Goal: Task Accomplishment & Management: Use online tool/utility

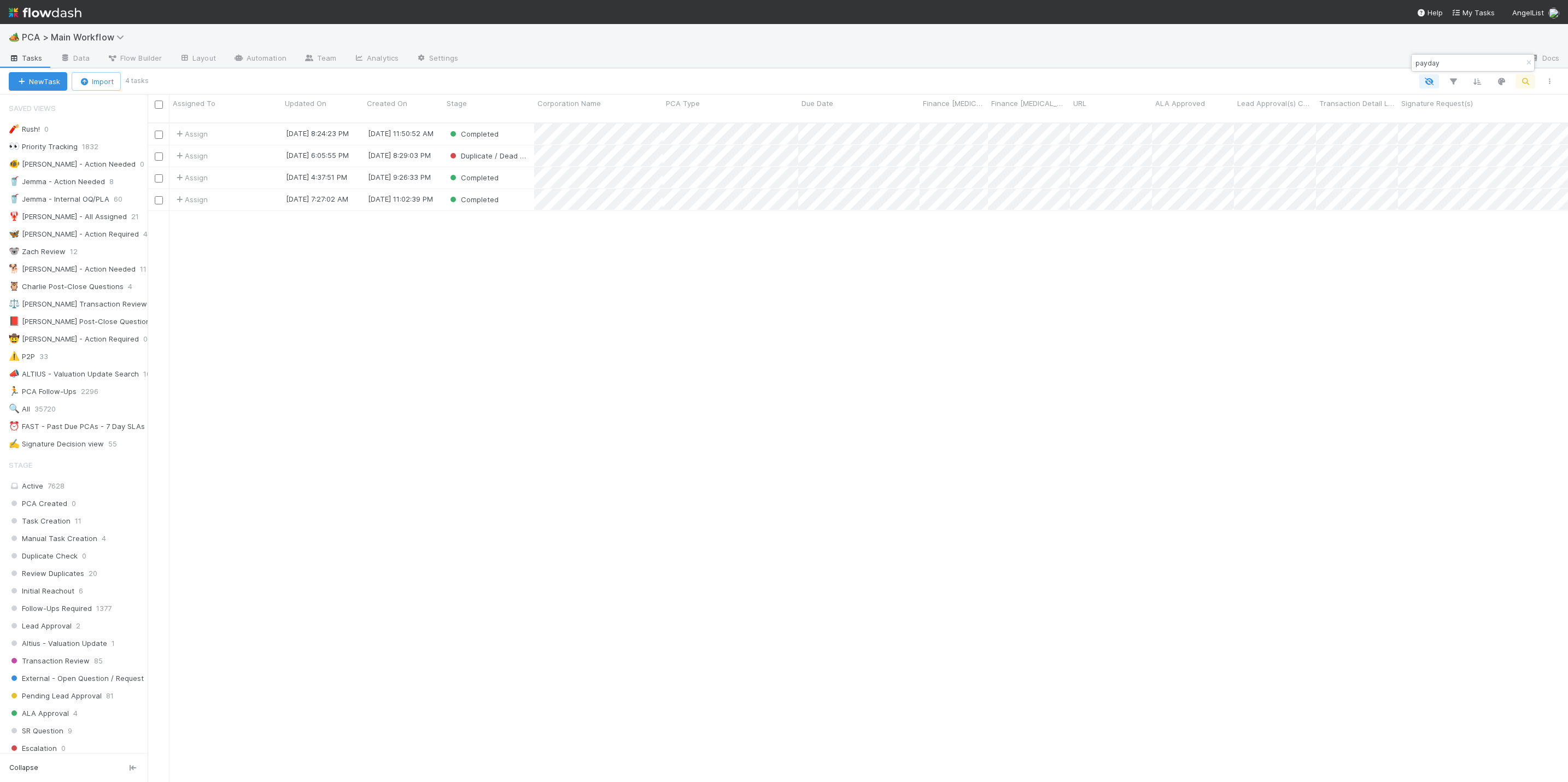
scroll to position [655, 1408]
drag, startPoint x: 1457, startPoint y: 59, endPoint x: 1401, endPoint y: 58, distance: 56.0
click at [1401, 58] on body "🏕️ PCA > Main Workflow Tasks Data Flow Builder Layout Automation Team Analytics…" at bounding box center [784, 391] width 1568 height 782
drag, startPoint x: 1442, startPoint y: 64, endPoint x: 1412, endPoint y: 63, distance: 30.0
click at [1412, 63] on div "payday" at bounding box center [1467, 63] width 111 height 13
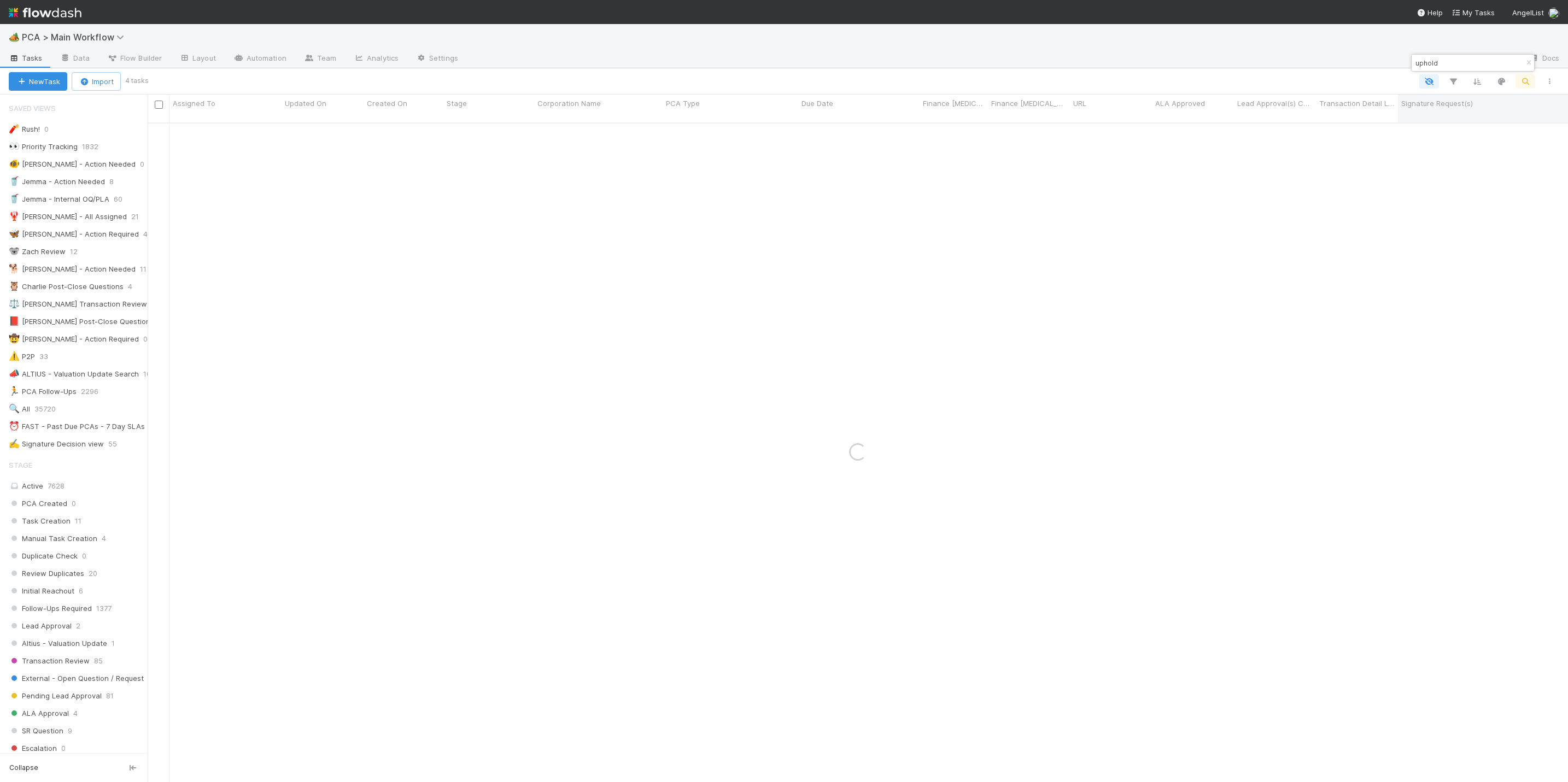
type input "uphold"
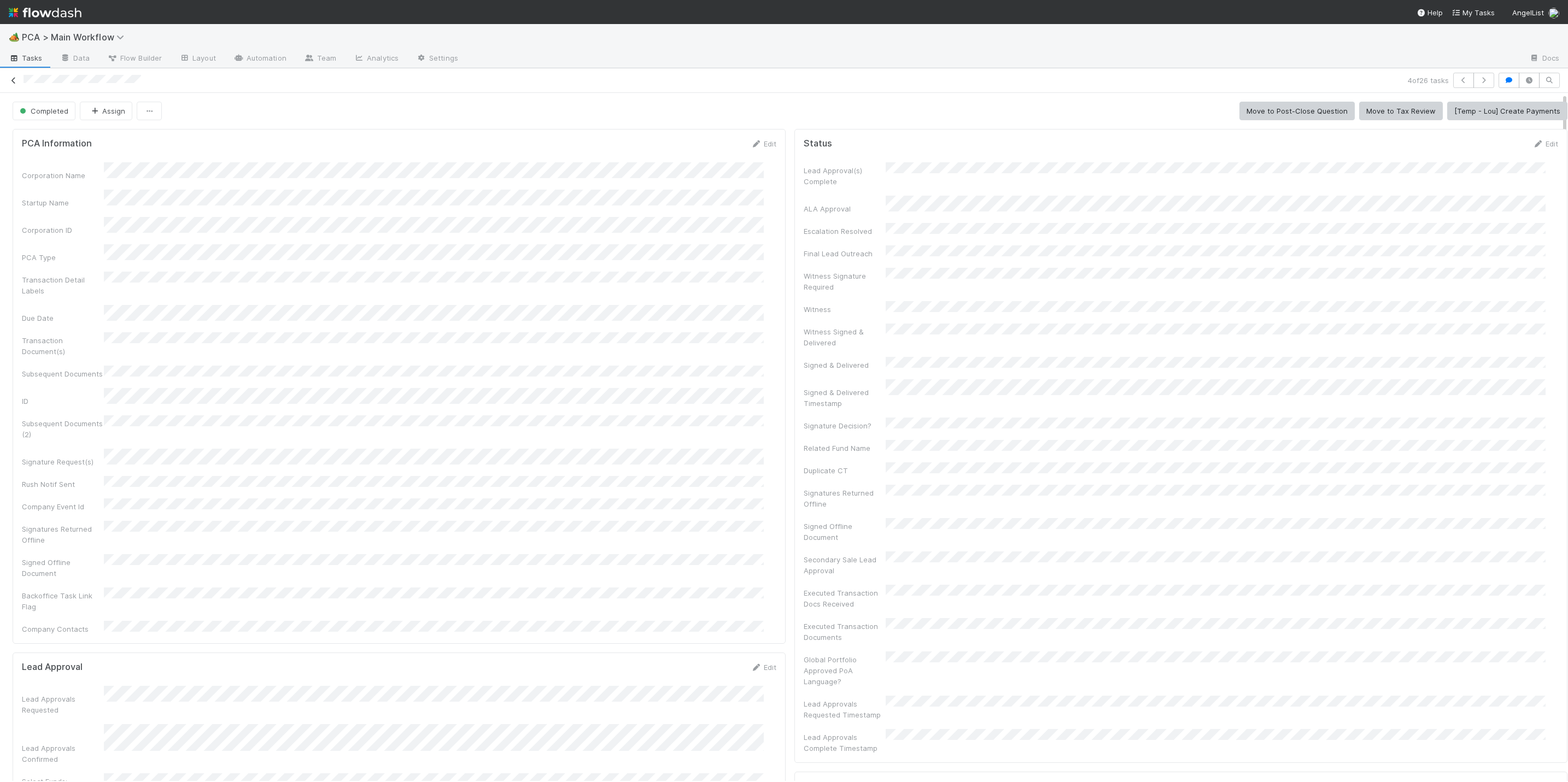
click at [12, 80] on icon at bounding box center [13, 81] width 11 height 7
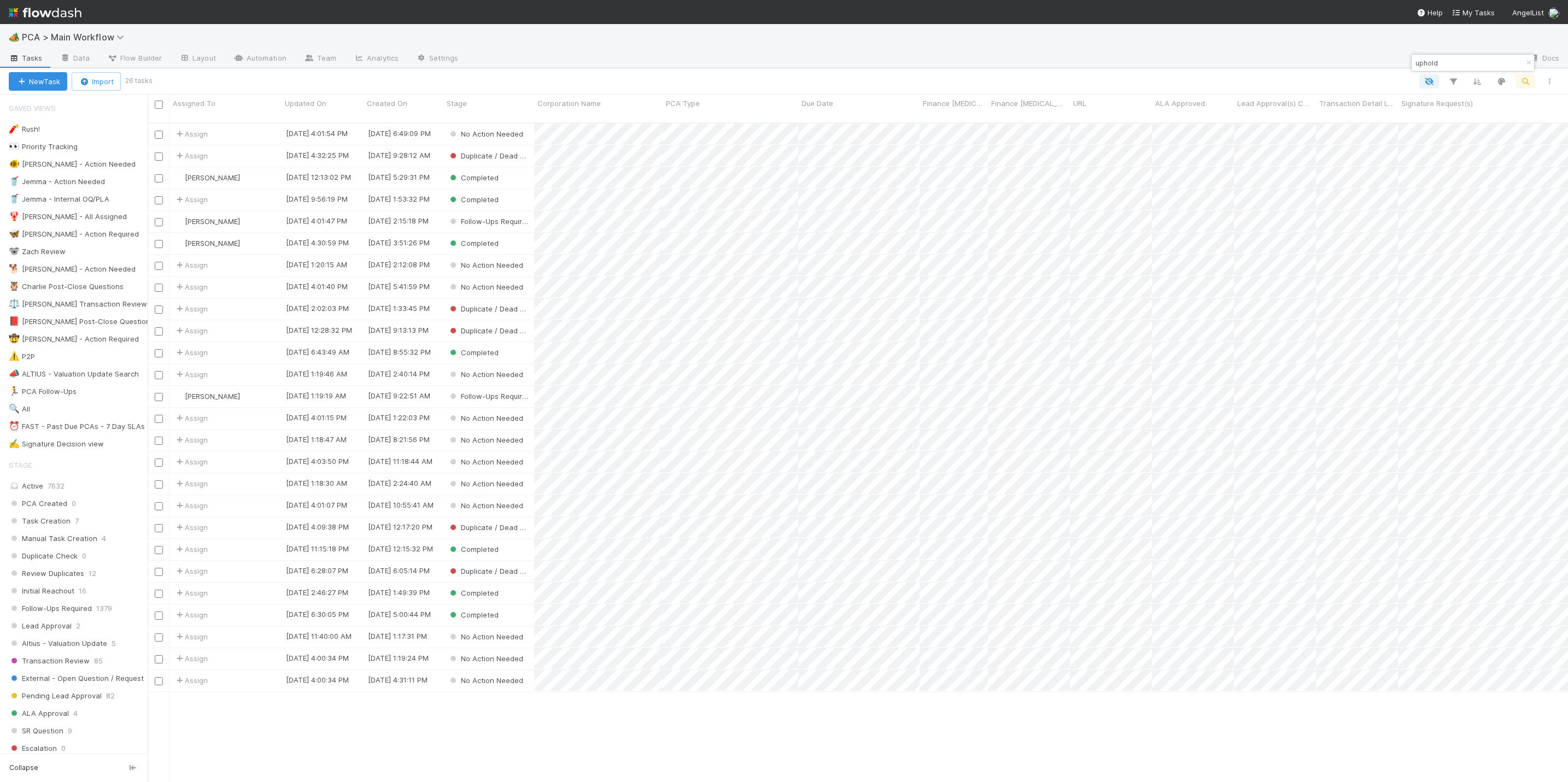
scroll to position [655, 1408]
click at [250, 124] on div "Assign" at bounding box center [225, 134] width 112 height 21
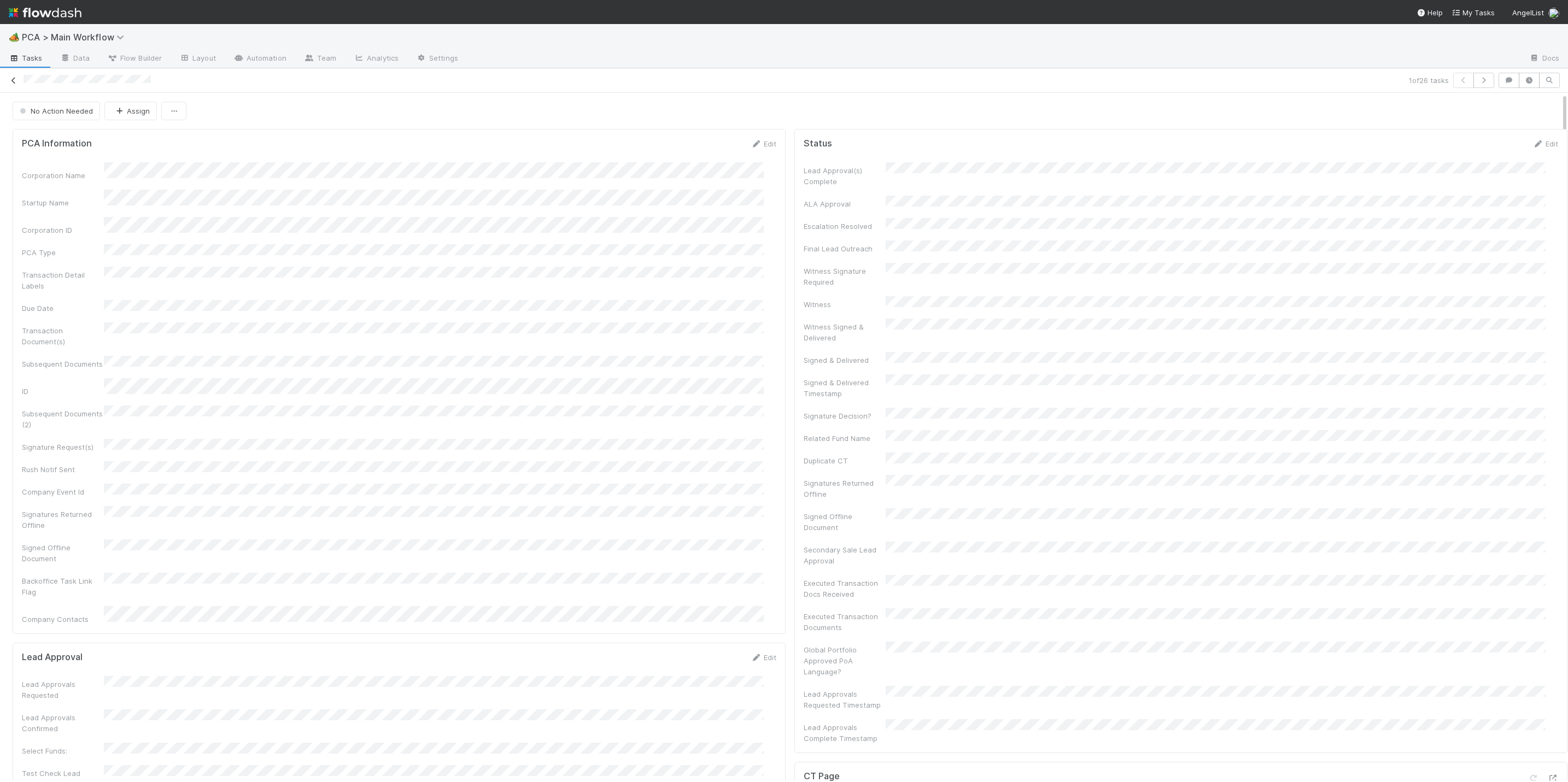
click at [12, 79] on icon at bounding box center [13, 81] width 11 height 7
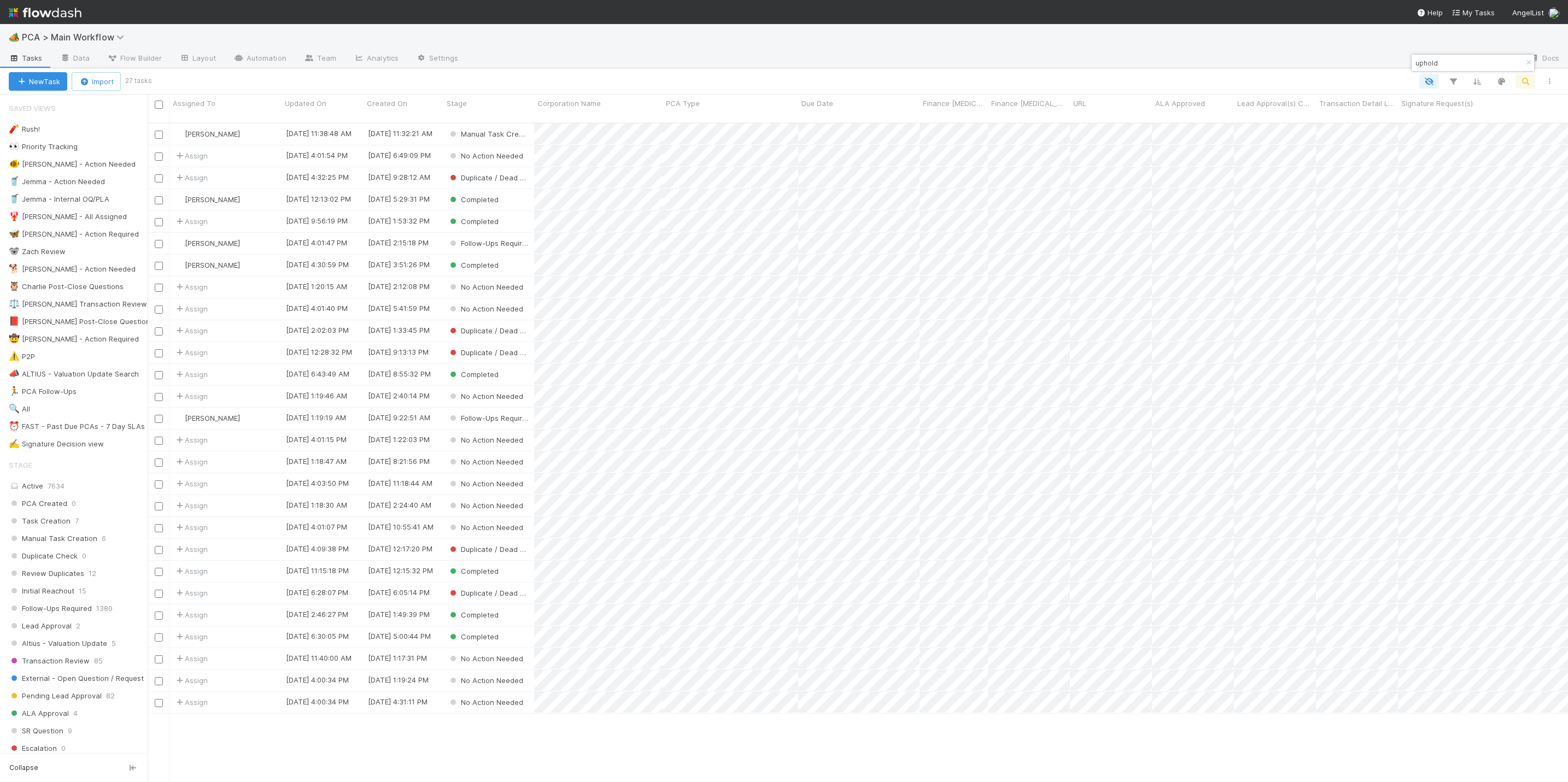
scroll to position [655, 1408]
drag, startPoint x: 1451, startPoint y: 62, endPoint x: 1412, endPoint y: 66, distance: 39.2
click at [1412, 66] on div "uphold" at bounding box center [1467, 63] width 111 height 13
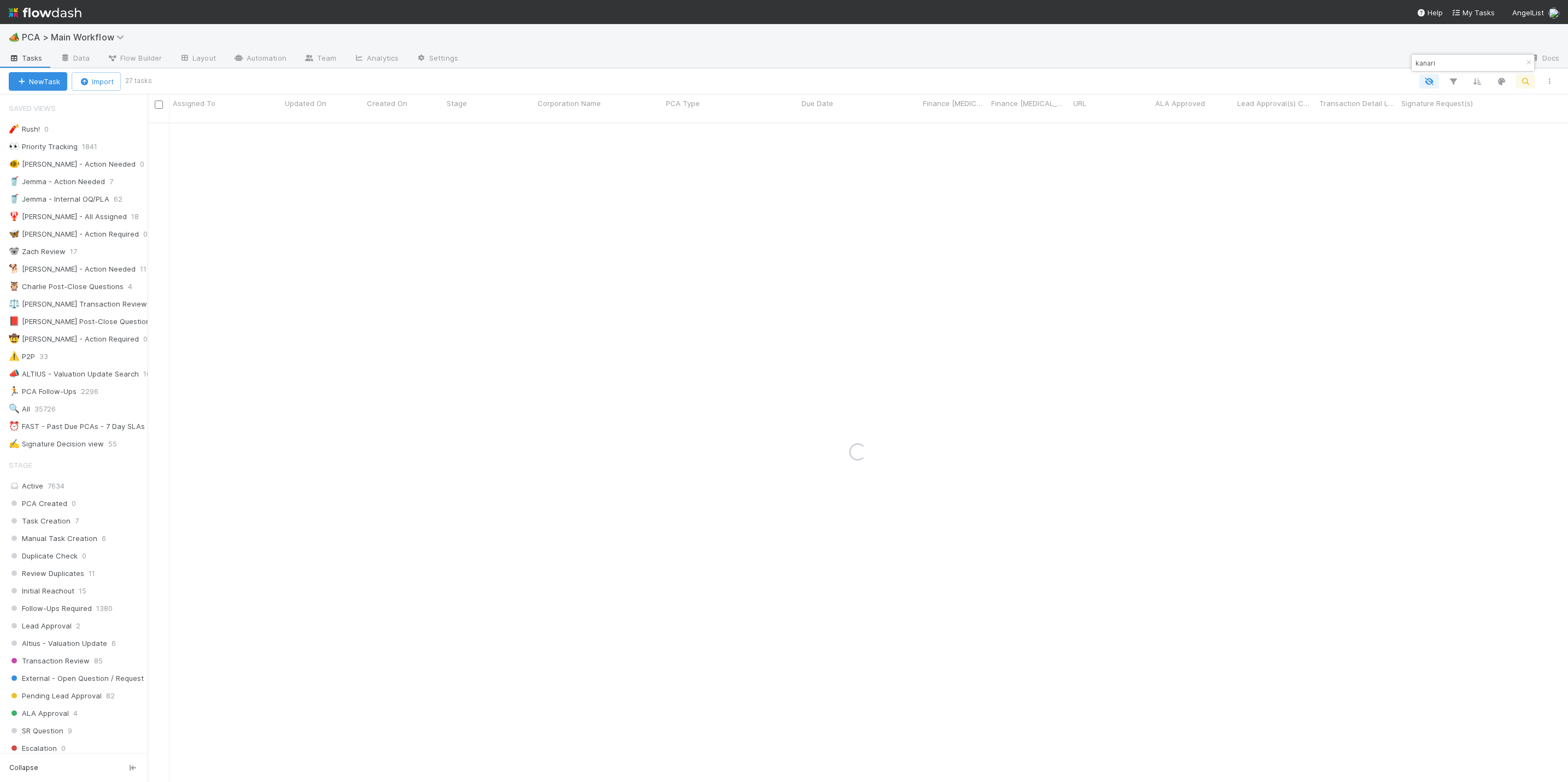
type input "kanari"
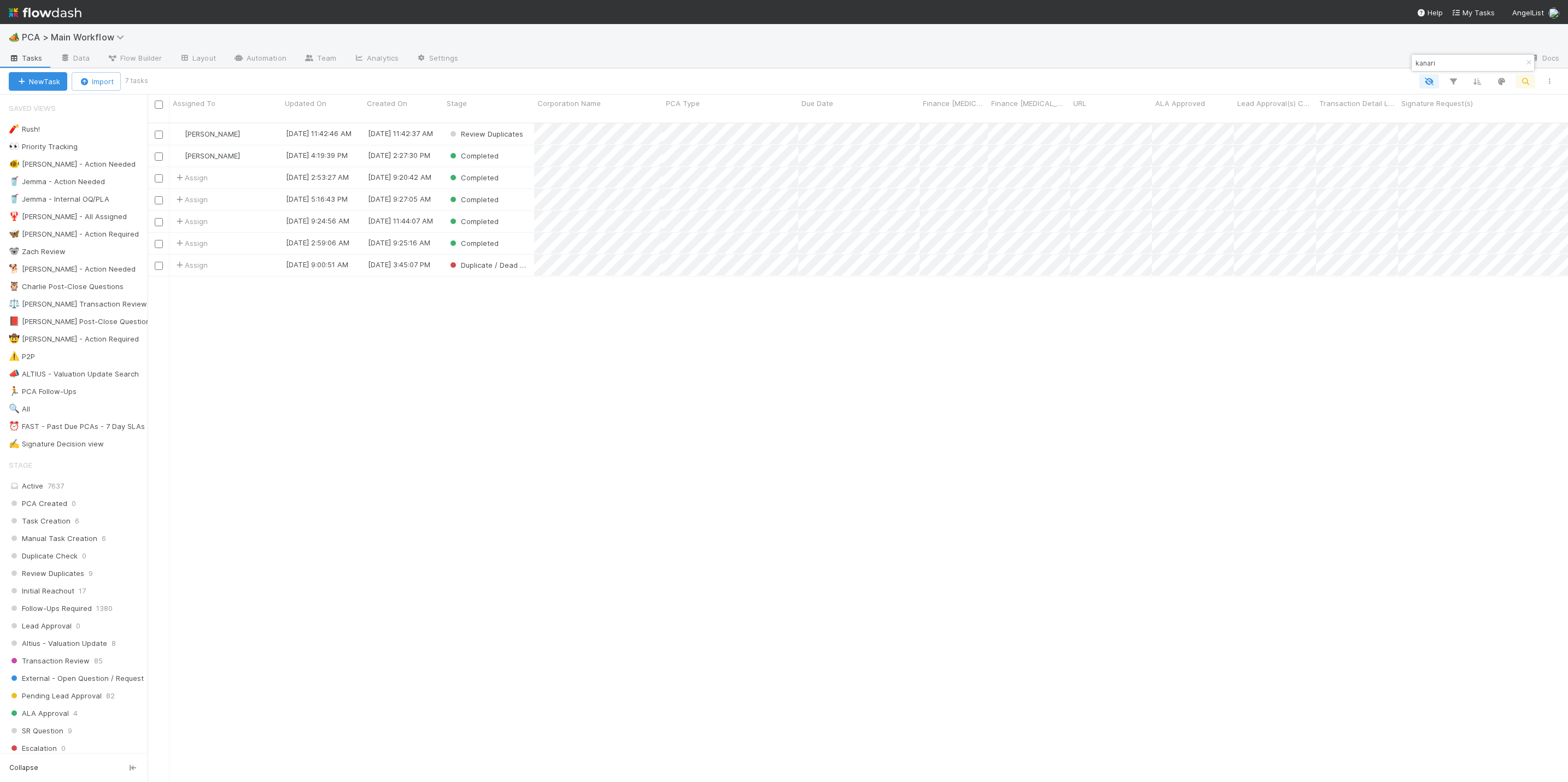
scroll to position [655, 1408]
